Goal: Task Accomplishment & Management: Manage account settings

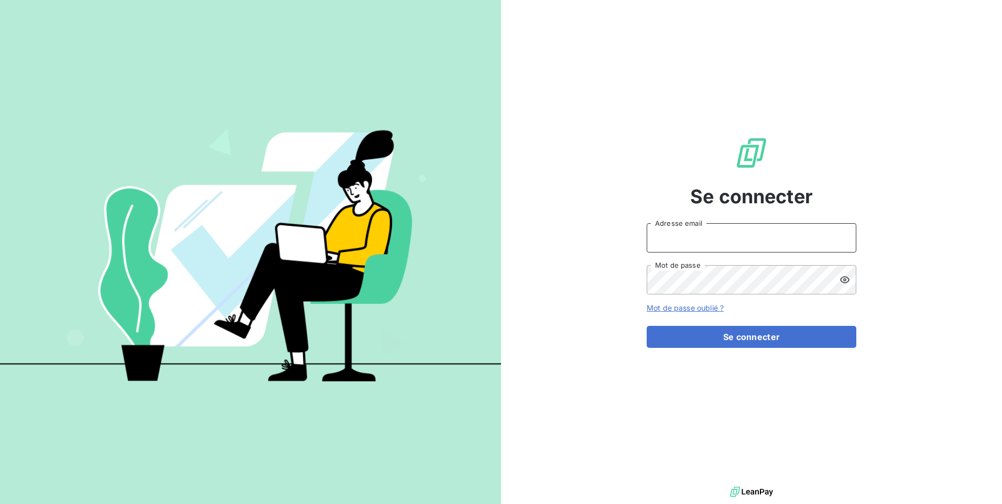
click at [668, 237] on input "Adresse email" at bounding box center [752, 237] width 210 height 29
click at [574, 202] on div "Se connecter Adresse email Mot de passe Mot de passe oublié ? Se connecter" at bounding box center [751, 242] width 501 height 484
click at [702, 239] on input "Adresse email" at bounding box center [752, 237] width 210 height 29
type input "C"
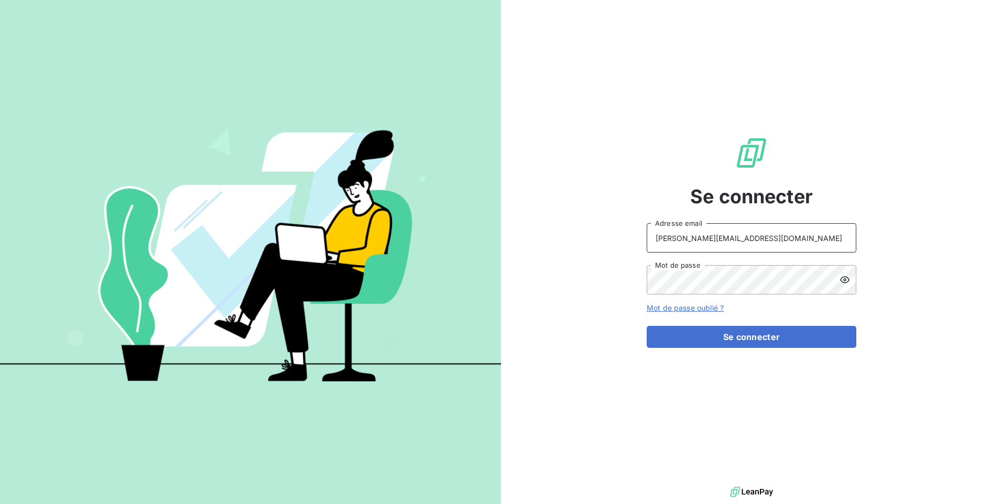
type input "[PERSON_NAME][EMAIL_ADDRESS][DOMAIN_NAME]"
click at [732, 336] on button "Se connecter" at bounding box center [752, 337] width 210 height 22
click at [696, 245] on input "Adresse email" at bounding box center [752, 237] width 210 height 29
type input "c.delaune@solutions-consommables.com"
click at [841, 281] on icon at bounding box center [845, 280] width 10 height 10
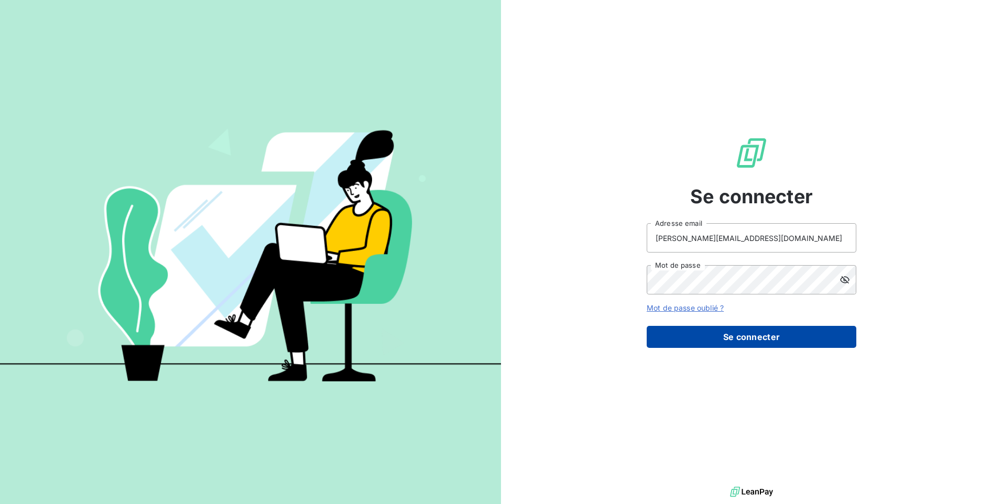
click at [725, 342] on button "Se connecter" at bounding box center [752, 337] width 210 height 22
